Goal: Task Accomplishment & Management: Use online tool/utility

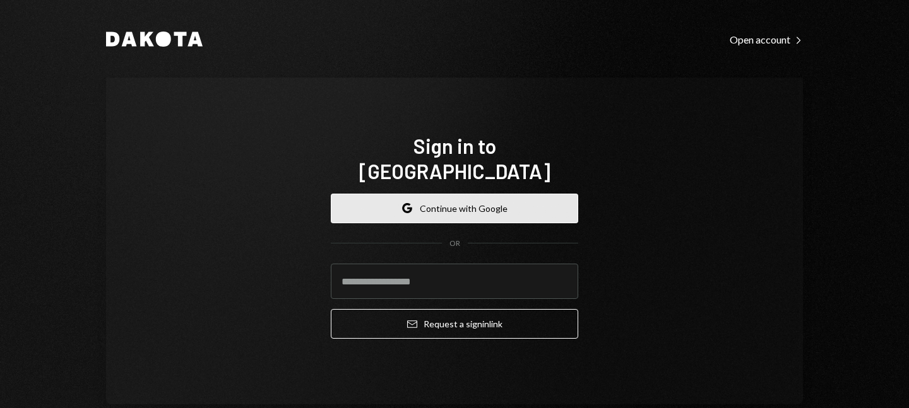
click at [403, 203] on icon "button" at bounding box center [407, 205] width 8 height 4
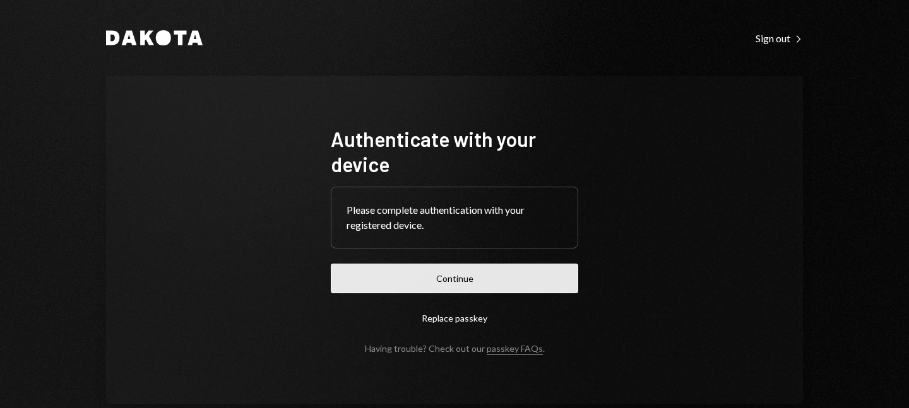
click at [415, 272] on button "Continue" at bounding box center [454, 279] width 247 height 30
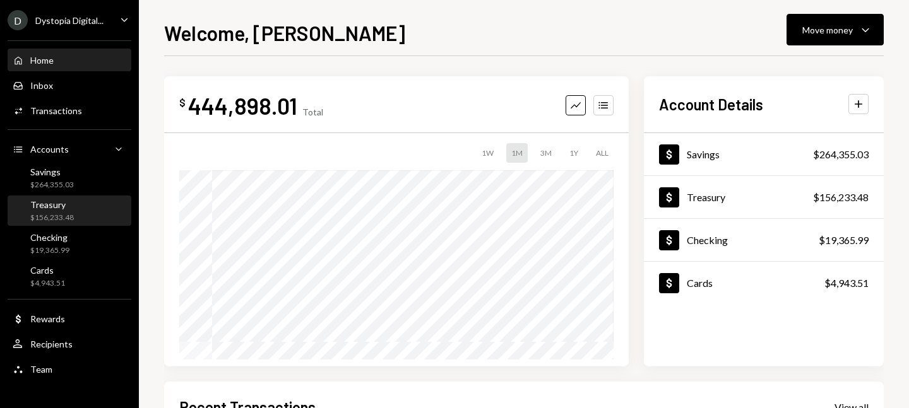
click at [75, 210] on div "Treasury $156,233.48" at bounding box center [70, 211] width 114 height 24
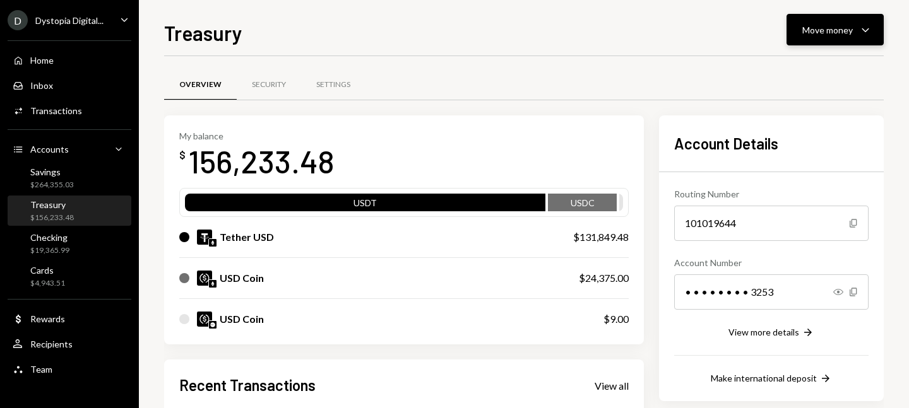
click at [829, 36] on div "Move money Caret Down" at bounding box center [835, 29] width 66 height 15
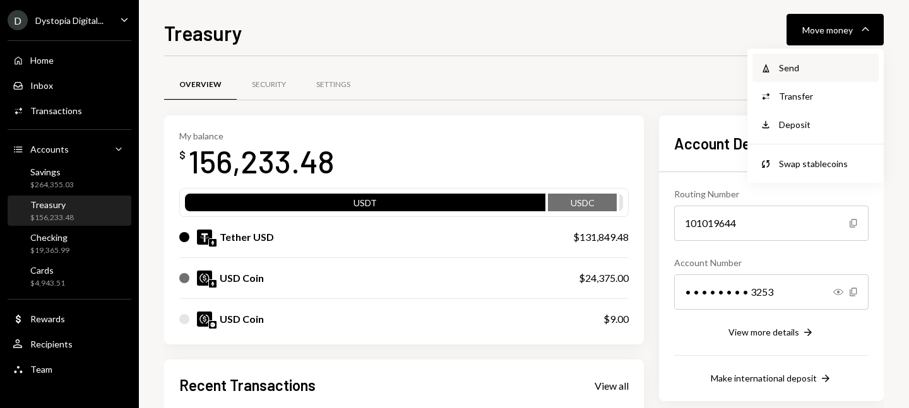
click at [784, 68] on div "Send" at bounding box center [825, 67] width 92 height 13
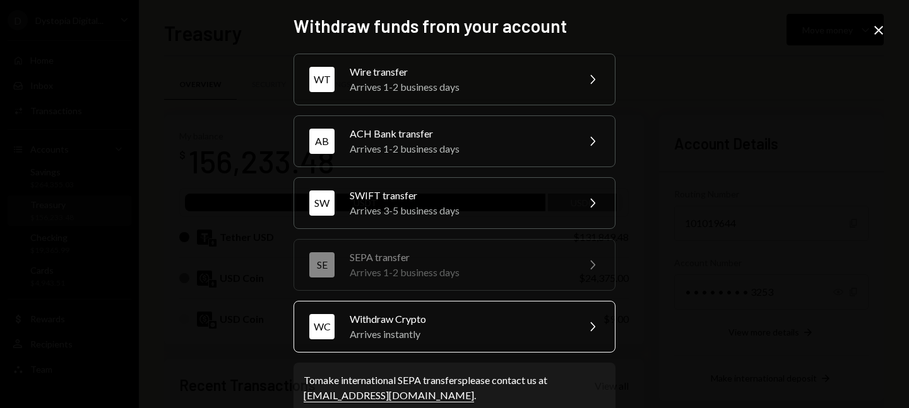
click at [448, 319] on div "Withdraw Crypto" at bounding box center [460, 319] width 220 height 15
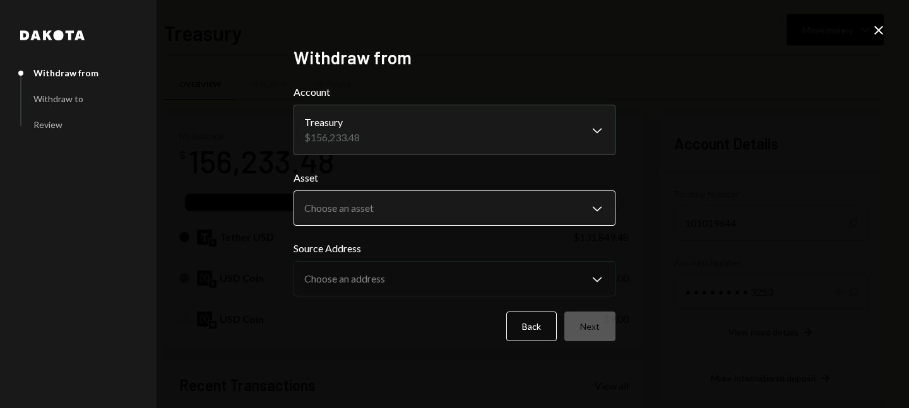
click at [425, 201] on body "D Dystopia Digital... Caret Down Home Home Inbox Inbox Activities Transactions …" at bounding box center [454, 204] width 909 height 408
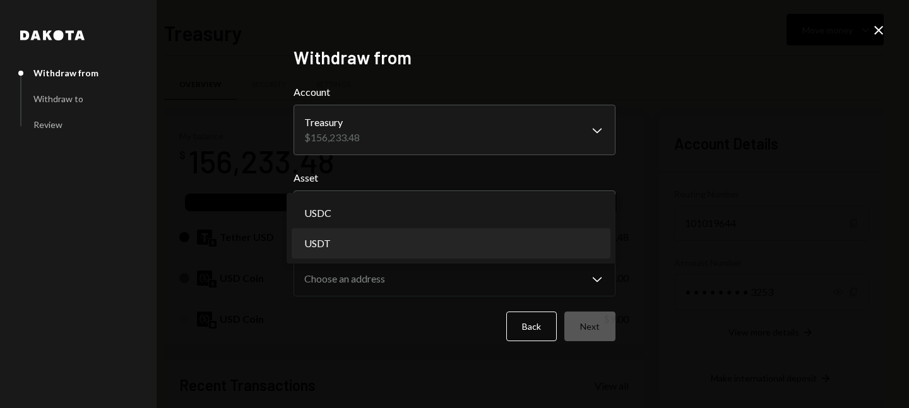
select select "****"
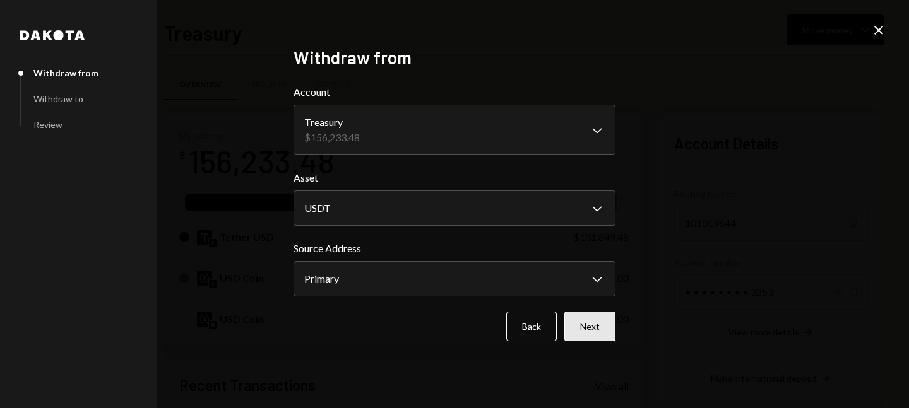
click at [587, 321] on button "Next" at bounding box center [589, 327] width 51 height 30
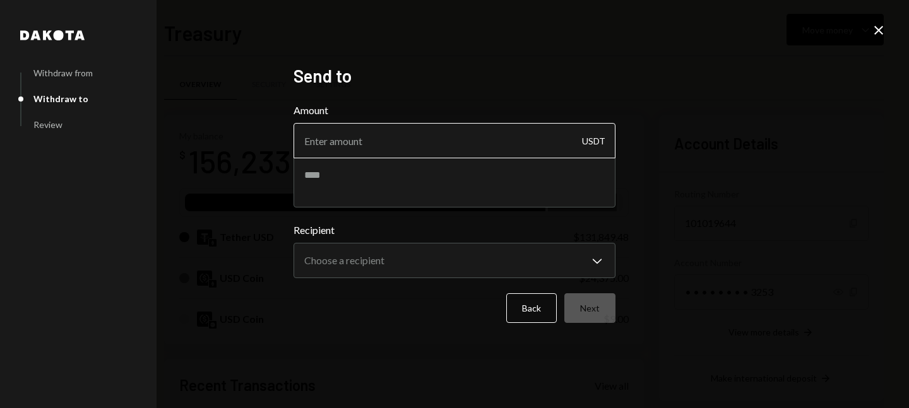
click at [446, 149] on input "Amount" at bounding box center [454, 140] width 322 height 35
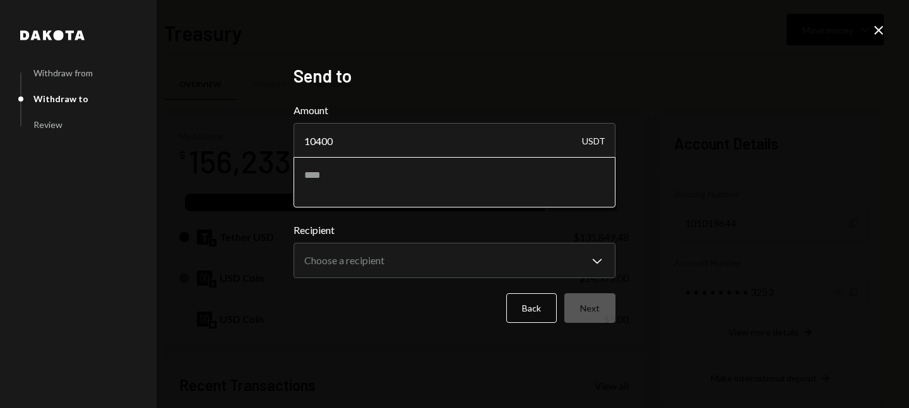
type input "10400"
click at [342, 170] on textarea at bounding box center [454, 182] width 322 height 50
paste textarea "**********"
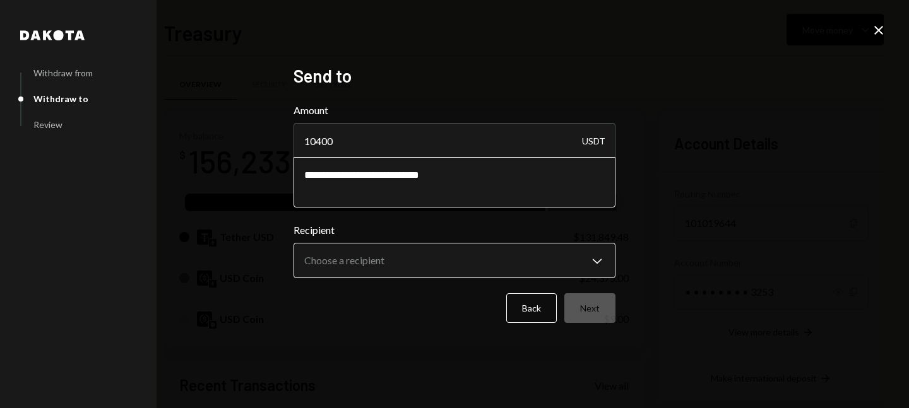
type textarea "**********"
click at [497, 256] on body "D Dystopia Digital... Caret Down Home Home Inbox Inbox Activities Transactions …" at bounding box center [454, 204] width 909 height 408
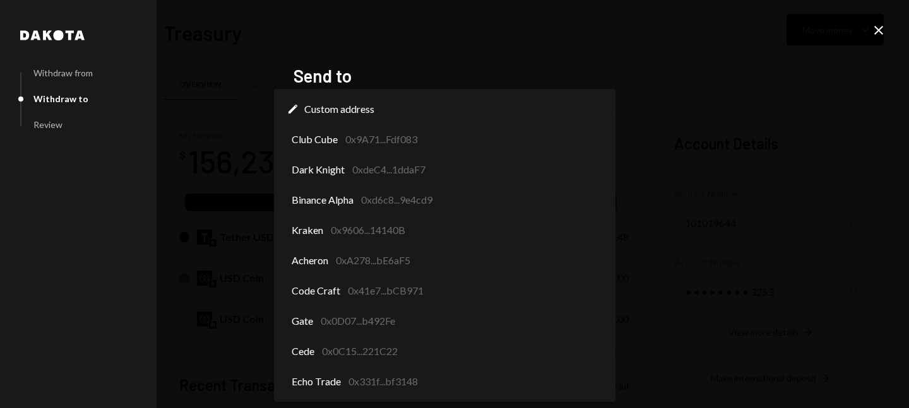
select select "**********"
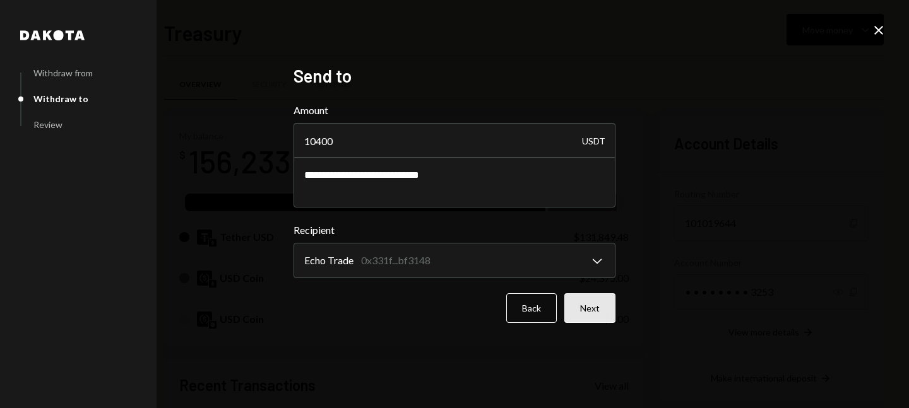
click at [591, 310] on button "Next" at bounding box center [589, 308] width 51 height 30
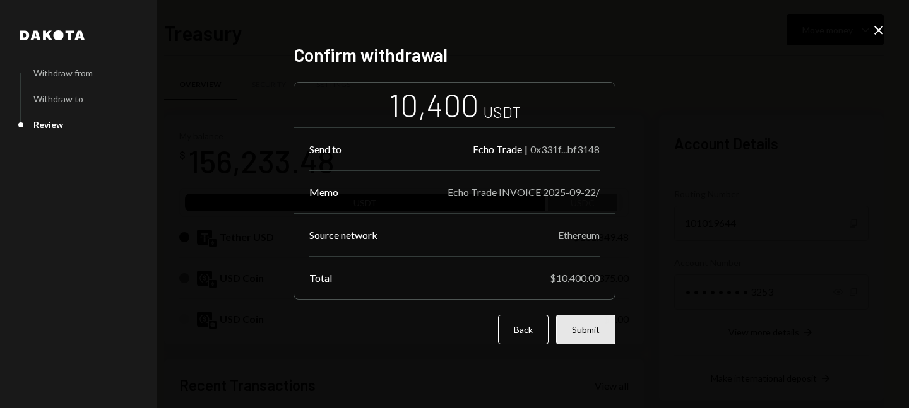
click at [581, 322] on button "Submit" at bounding box center [585, 330] width 59 height 30
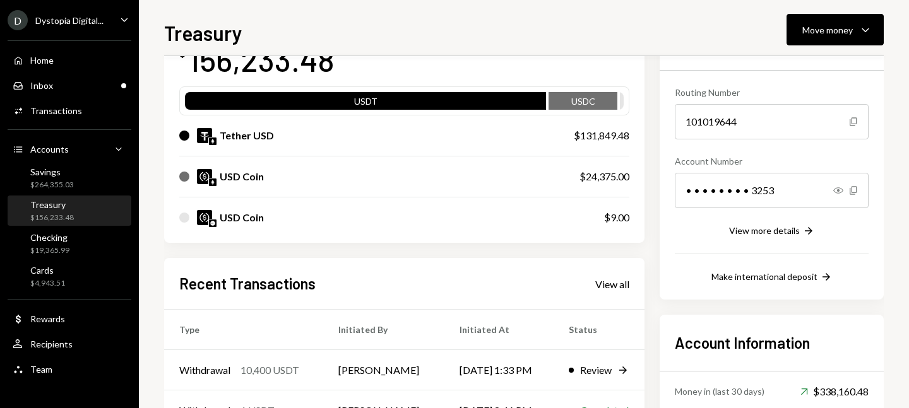
scroll to position [164, 0]
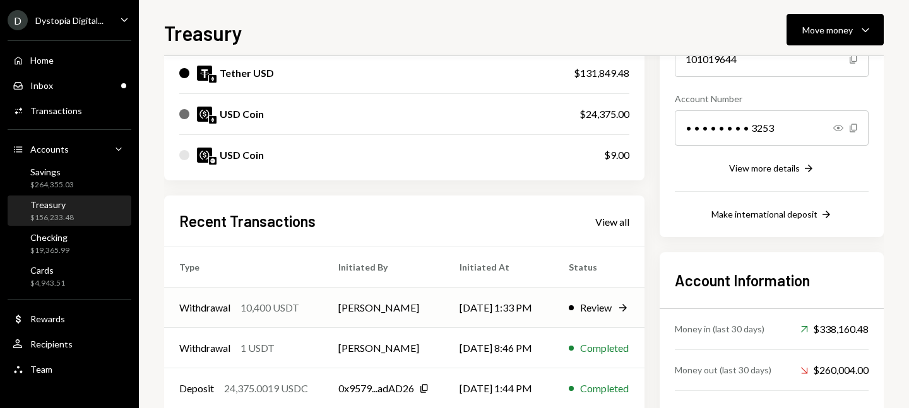
click at [552, 301] on td "09/23/25 1:33 PM" at bounding box center [498, 308] width 109 height 40
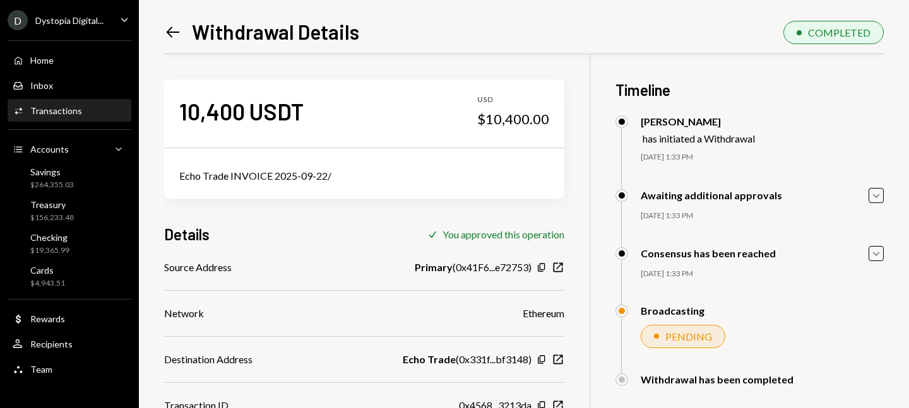
scroll to position [54, 0]
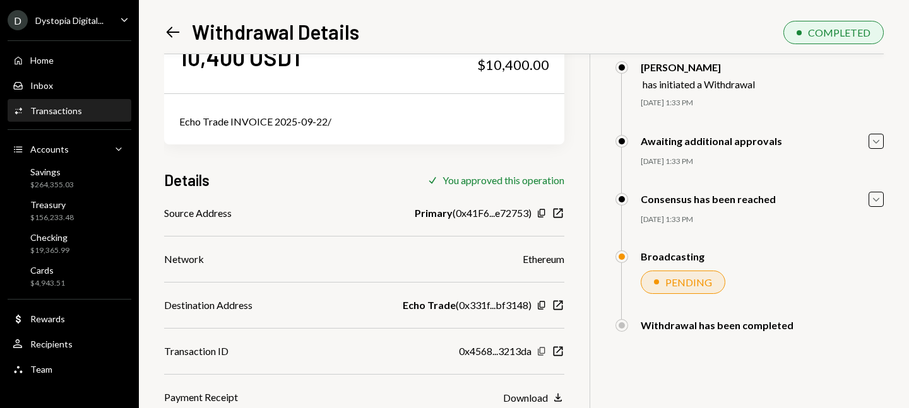
click at [544, 349] on icon "button" at bounding box center [541, 352] width 7 height 8
